Goal: Book appointment/travel/reservation

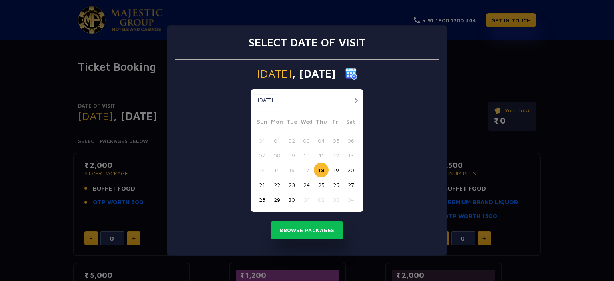
click at [339, 169] on button "19" at bounding box center [336, 170] width 15 height 15
click at [312, 229] on button "Browse Packages" at bounding box center [307, 231] width 72 height 18
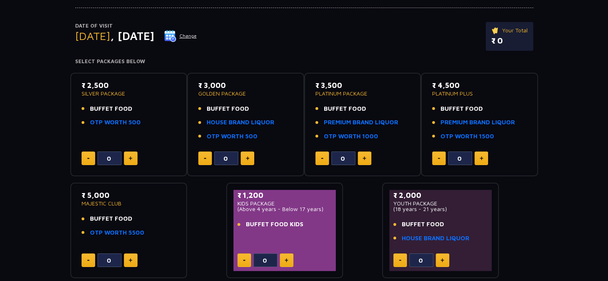
scroll to position [120, 0]
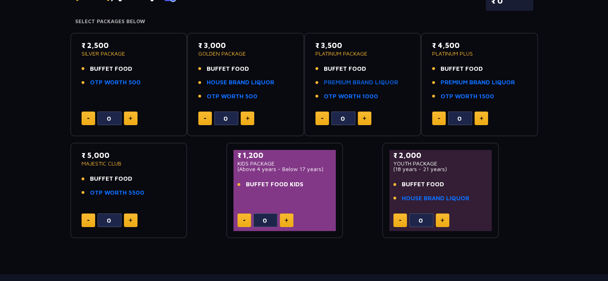
click at [386, 80] on link "PREMIUM BRAND LIQUOR" at bounding box center [361, 82] width 74 height 9
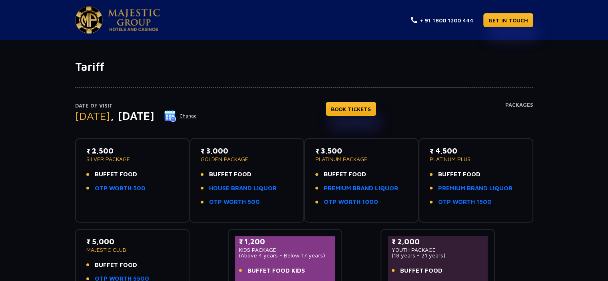
click at [127, 16] on img at bounding box center [134, 20] width 52 height 22
